Goal: Information Seeking & Learning: Learn about a topic

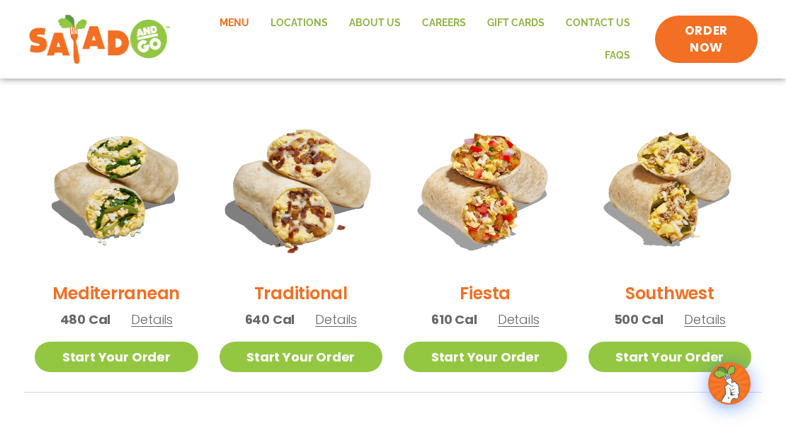
scroll to position [327, 0]
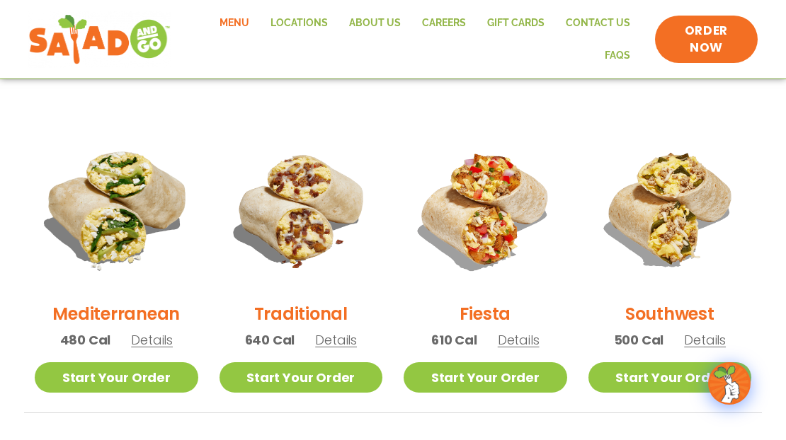
click at [125, 210] on img at bounding box center [117, 209] width 192 height 192
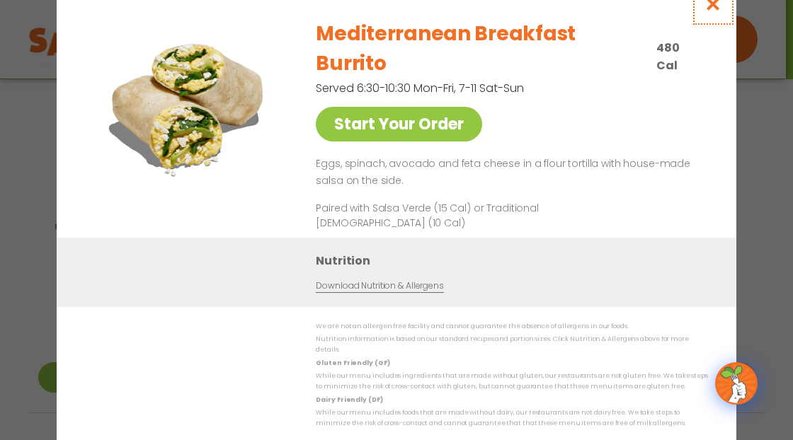
click at [714, 11] on icon "Close modal" at bounding box center [713, 3] width 18 height 15
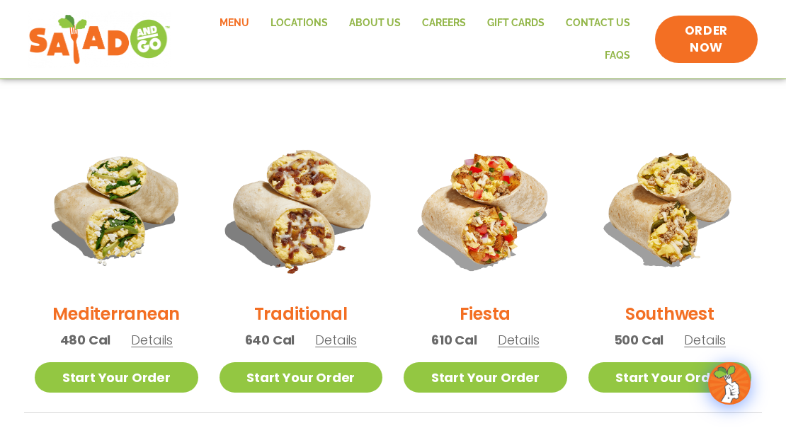
click at [300, 228] on img at bounding box center [301, 209] width 192 height 192
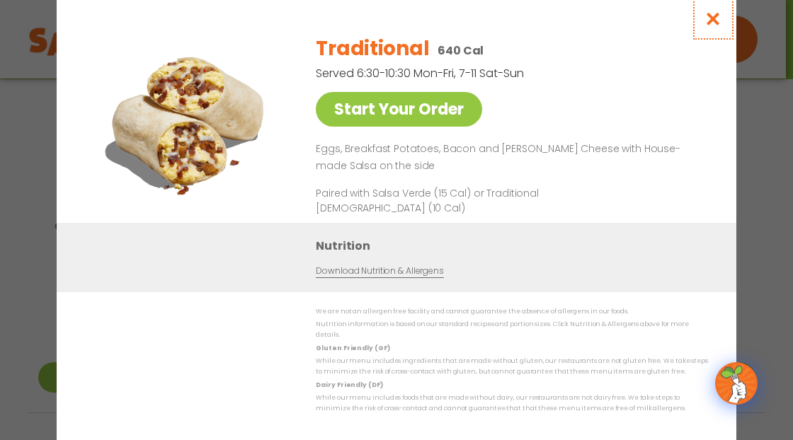
click at [715, 23] on icon "Close modal" at bounding box center [713, 18] width 18 height 15
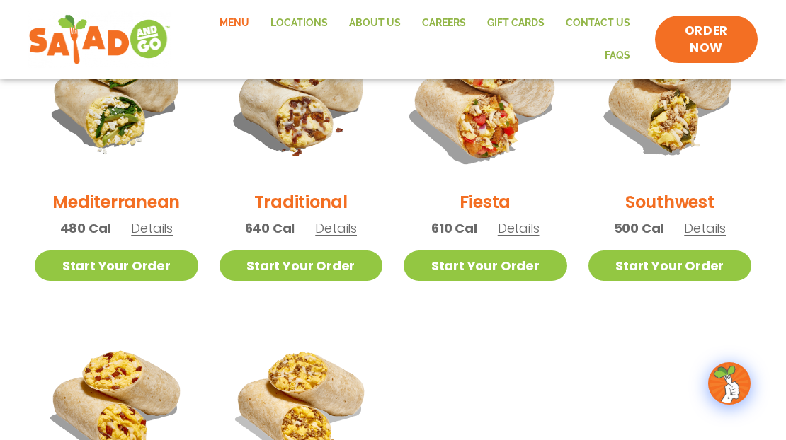
scroll to position [422, 0]
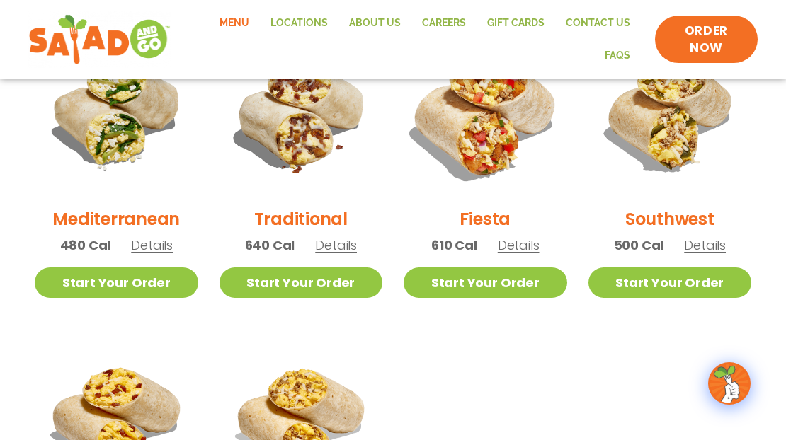
click at [477, 147] on img at bounding box center [485, 114] width 192 height 192
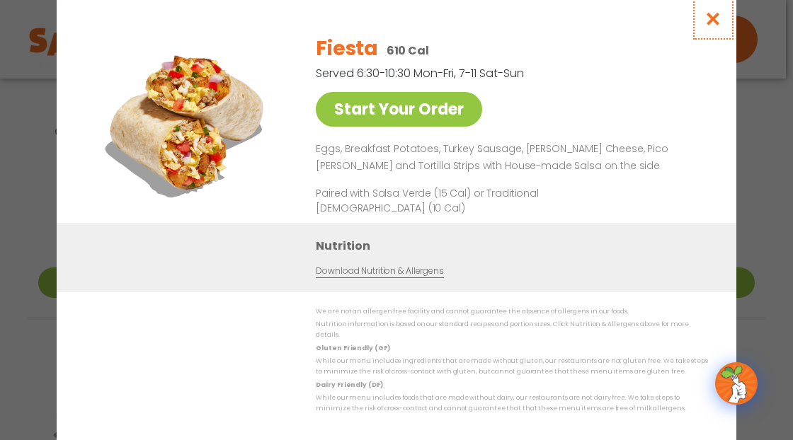
click at [711, 26] on icon "Close modal" at bounding box center [713, 18] width 18 height 15
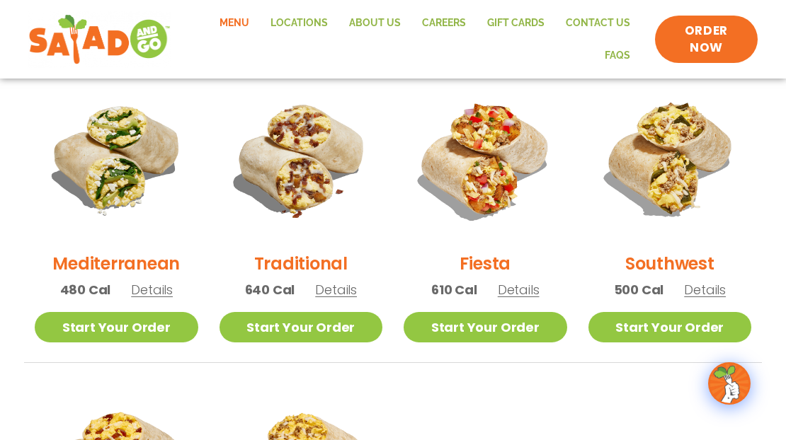
scroll to position [374, 0]
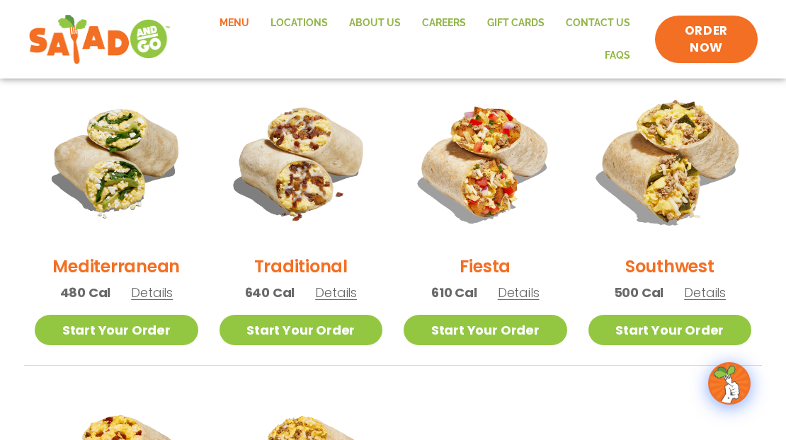
click at [672, 181] on img at bounding box center [669, 162] width 192 height 192
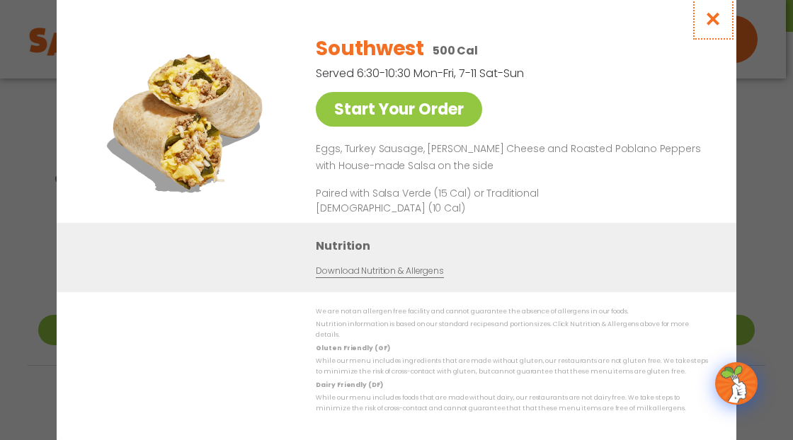
click at [712, 25] on icon "Close modal" at bounding box center [713, 18] width 18 height 15
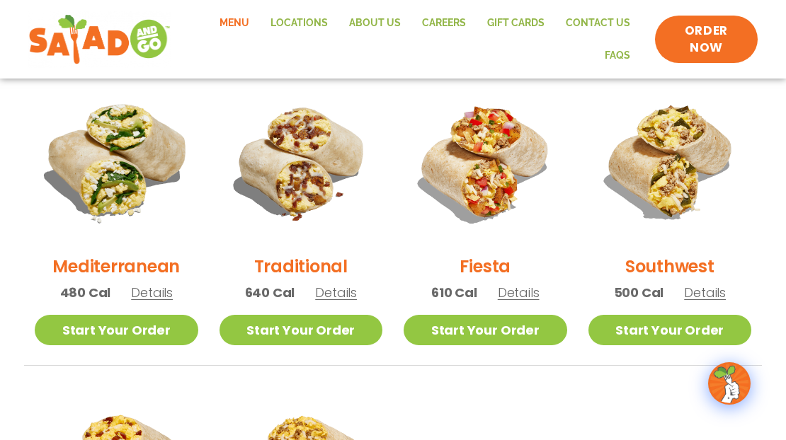
click at [135, 157] on img at bounding box center [117, 162] width 192 height 192
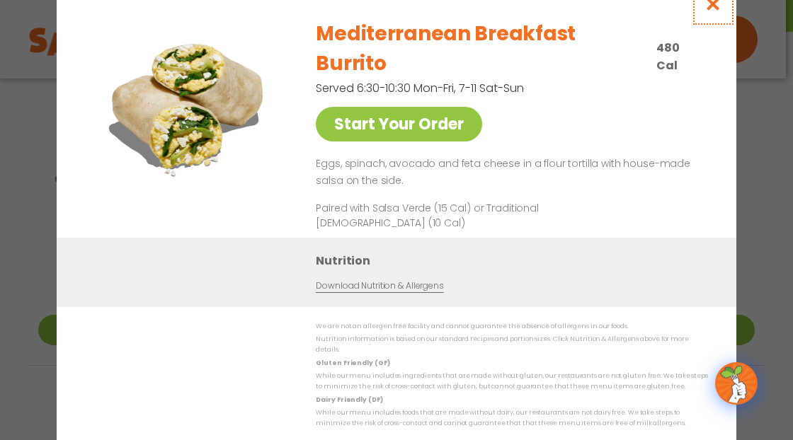
click at [717, 11] on icon "Close modal" at bounding box center [713, 3] width 18 height 15
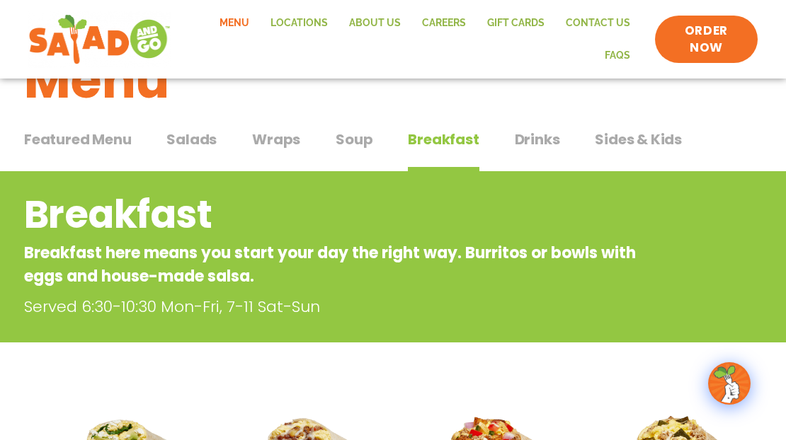
scroll to position [0, 0]
